Goal: Transaction & Acquisition: Purchase product/service

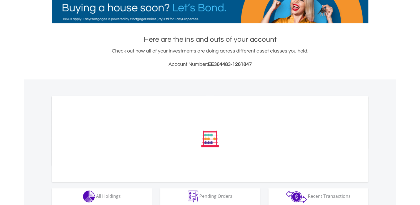
scroll to position [185, 0]
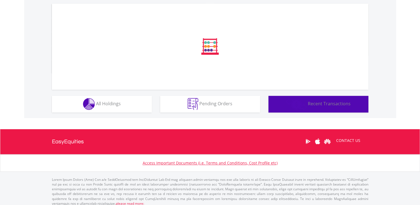
click at [337, 108] on button "Transactions Recent Transactions" at bounding box center [318, 104] width 100 height 17
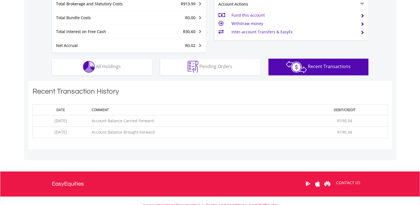
scroll to position [262, 0]
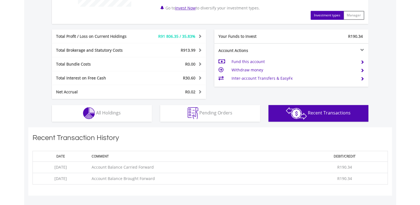
click at [252, 60] on td "Fund this account" at bounding box center [293, 61] width 125 height 8
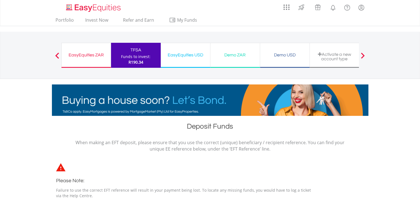
drag, startPoint x: 142, startPoint y: 52, endPoint x: 212, endPoint y: 204, distance: 167.4
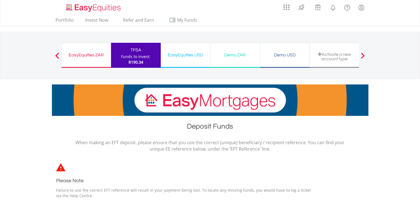
click at [142, 52] on div "TFSA" at bounding box center [135, 50] width 43 height 8
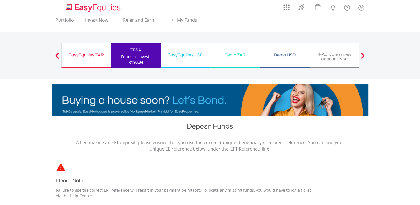
drag, startPoint x: 220, startPoint y: 187, endPoint x: 325, endPoint y: 183, distance: 104.9
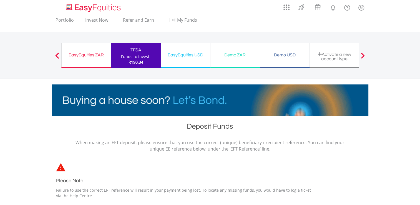
drag, startPoint x: 345, startPoint y: 216, endPoint x: 272, endPoint y: 172, distance: 85.5
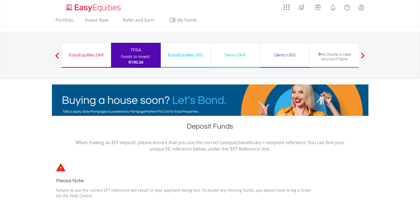
drag, startPoint x: 272, startPoint y: 172, endPoint x: 241, endPoint y: 217, distance: 54.2
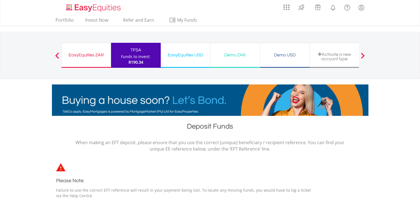
drag, startPoint x: 241, startPoint y: 217, endPoint x: 346, endPoint y: 210, distance: 105.6
click at [327, 159] on div "When making an EFT deposit, please ensure that you use the correct (unique) ben…" at bounding box center [210, 176] width 324 height 75
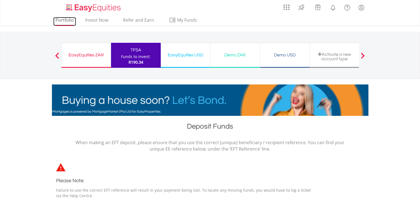
click at [65, 21] on link "Portfolio" at bounding box center [64, 21] width 23 height 9
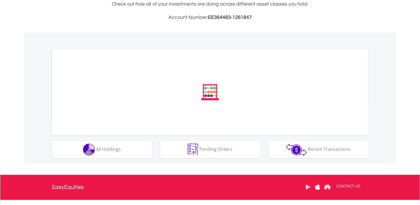
scroll to position [185, 0]
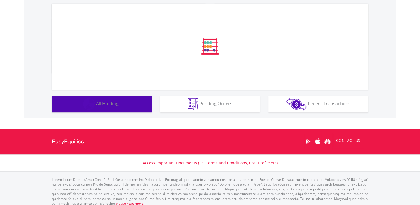
click at [128, 100] on button "Holdings All Holdings" at bounding box center [102, 104] width 100 height 17
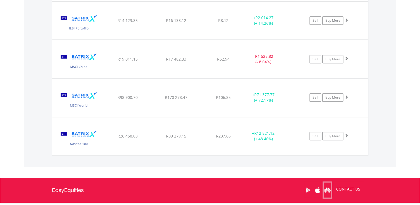
scroll to position [554, 0]
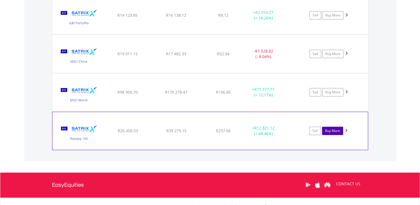
click at [331, 129] on link "Buy More" at bounding box center [332, 130] width 21 height 8
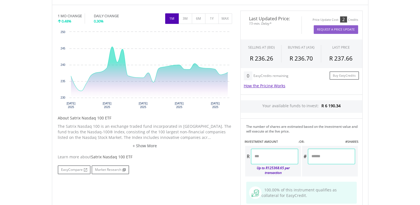
scroll to position [185, 0]
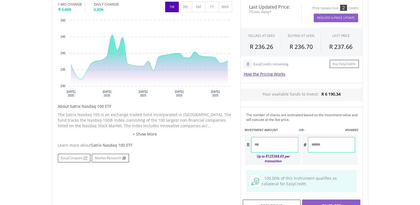
click at [280, 145] on input "number" at bounding box center [274, 145] width 47 height 16
click at [0, 0] on div at bounding box center [0, 0] width 0 height 0
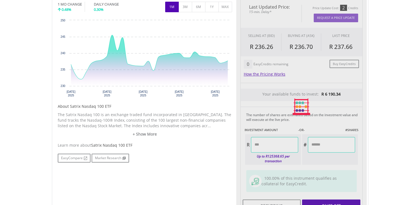
type input "*******"
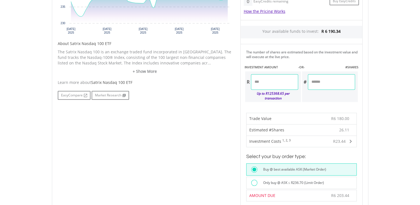
scroll to position [231, 0]
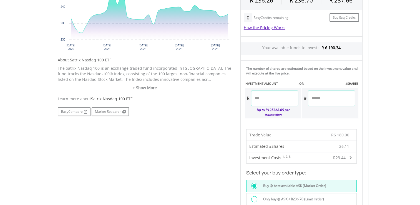
drag, startPoint x: 285, startPoint y: 99, endPoint x: 258, endPoint y: 99, distance: 26.6
click at [258, 99] on input "*******" at bounding box center [274, 98] width 47 height 16
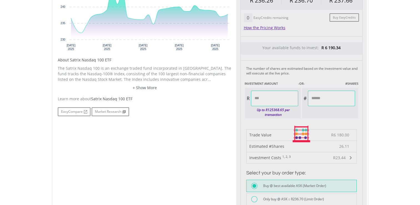
click at [302, 76] on div "Last Updated Price: 15-min. Delay* Price Update Cost: 2 Credits Request A Price…" at bounding box center [301, 134] width 130 height 362
type input "*******"
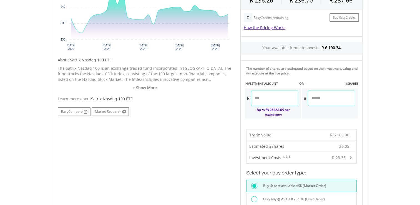
drag, startPoint x: 272, startPoint y: 98, endPoint x: 261, endPoint y: 98, distance: 10.8
click at [261, 98] on input "*******" at bounding box center [274, 98] width 47 height 16
click at [323, 75] on div "Last Updated Price: 15-min. Delay* Price Update Cost: 2 Credits Request A Price…" at bounding box center [301, 110] width 130 height 315
type input "*******"
type input "******"
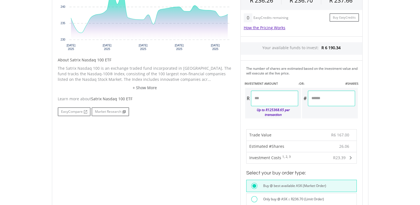
drag, startPoint x: 275, startPoint y: 99, endPoint x: 261, endPoint y: 98, distance: 14.2
click at [261, 98] on input "*******" at bounding box center [274, 98] width 47 height 16
type input "*******"
click at [286, 68] on div "Last Updated Price: 15-min. Delay* Price Update Cost: 2 Credits Request A Price…" at bounding box center [301, 134] width 130 height 362
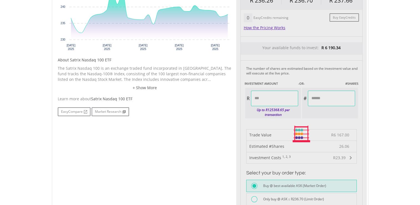
type input "*******"
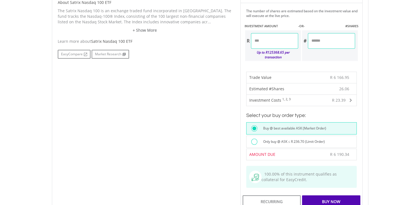
scroll to position [277, 0]
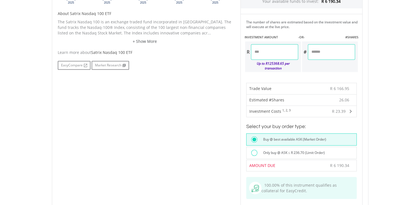
click at [379, 103] on body "My Investments Invest Now New Listings Sell My Recurring Investments Pending Or…" at bounding box center [210, 49] width 420 height 653
click at [370, 164] on div "﻿ Satrix Nasdaq 100 ETF Satrix Nasdaq 100 ETF Short Name: STXNDQ Exchange: JSE …" at bounding box center [210, 61] width 324 height 435
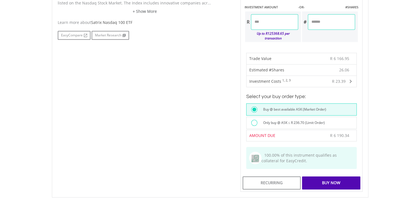
scroll to position [323, 0]
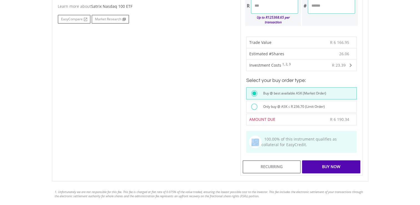
click at [343, 163] on div "Buy Now" at bounding box center [331, 166] width 58 height 13
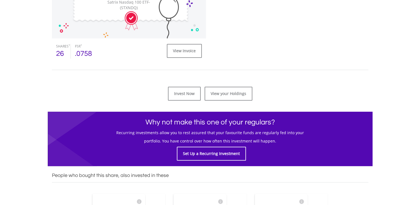
scroll to position [185, 0]
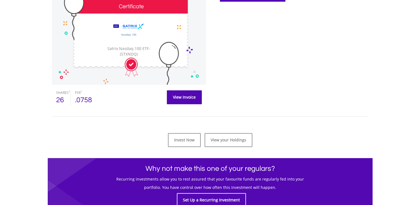
click at [176, 99] on link "View Invoice" at bounding box center [184, 97] width 35 height 14
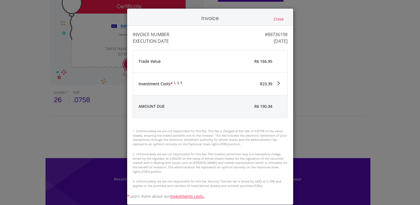
click at [311, 68] on div "Invoice Close INVOICE NUMBER #88736198 EXECUTION DATE [DATE] Trade Value R6 166…" at bounding box center [210, 102] width 420 height 205
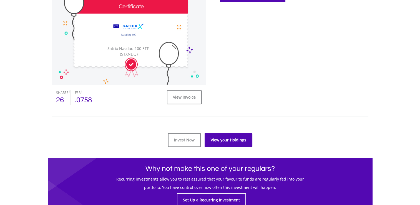
click at [221, 140] on link "View your Holdings" at bounding box center [228, 140] width 48 height 14
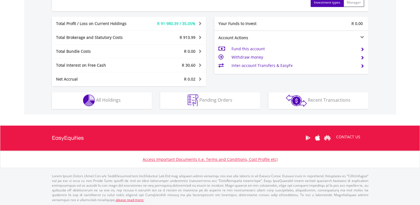
scroll to position [53, 105]
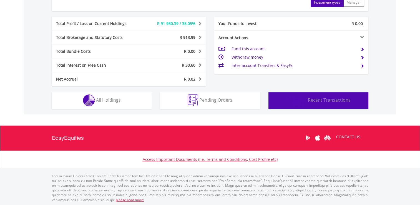
click at [311, 103] on button "Transactions Recent Transactions" at bounding box center [318, 100] width 100 height 17
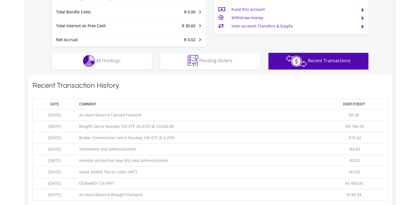
scroll to position [296, 0]
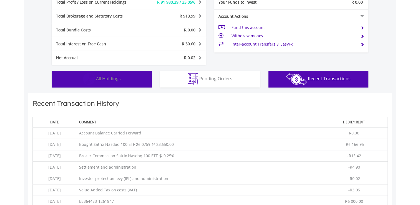
click at [100, 84] on button "Holdings All Holdings" at bounding box center [102, 79] width 100 height 17
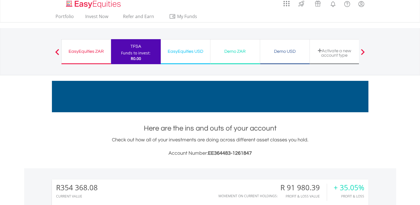
scroll to position [0, 0]
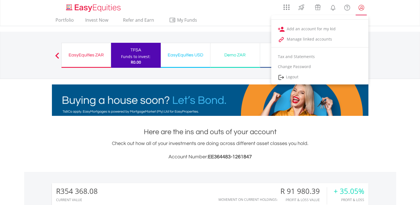
click at [362, 8] on lord-icon "My Profile" at bounding box center [360, 7] width 7 height 7
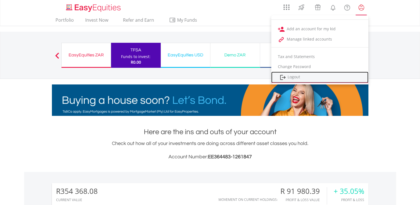
click at [296, 80] on link "Logout" at bounding box center [319, 77] width 97 height 11
